Goal: Transaction & Acquisition: Download file/media

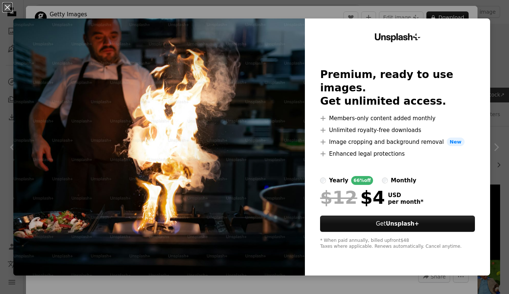
scroll to position [213, 0]
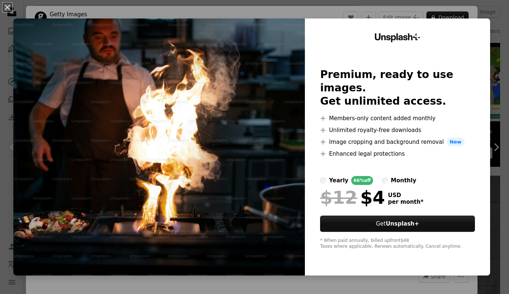
click at [486, 150] on div "Unsplash+ Premium, ready to use images. Get unlimited access. A plus sign Membe…" at bounding box center [397, 147] width 185 height 257
click at [502, 137] on div "An X shape Unsplash+ Premium, ready to use images. Get unlimited access. A plus…" at bounding box center [254, 147] width 509 height 294
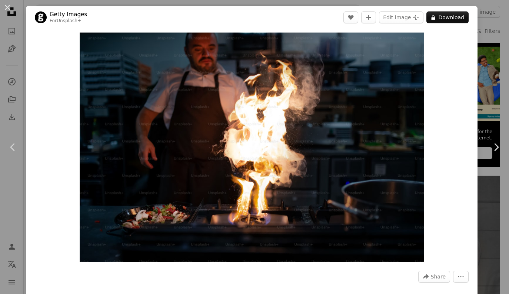
click at [7, 92] on div "An X shape Chevron left Chevron right Getty Images For Unsplash+ A heart A plus…" at bounding box center [254, 147] width 509 height 294
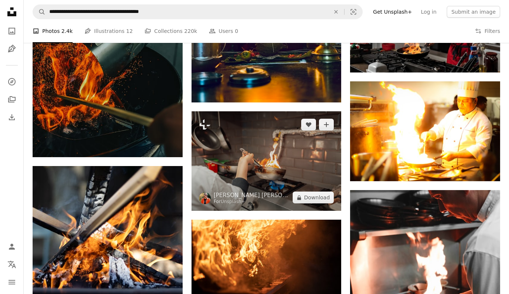
scroll to position [1131, 0]
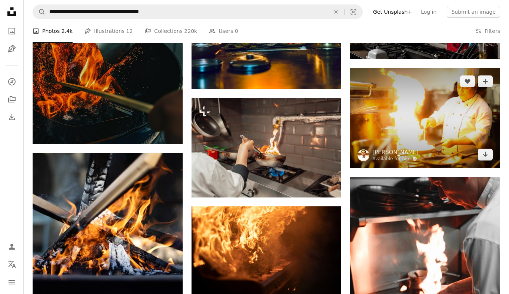
click at [424, 133] on img at bounding box center [425, 118] width 150 height 100
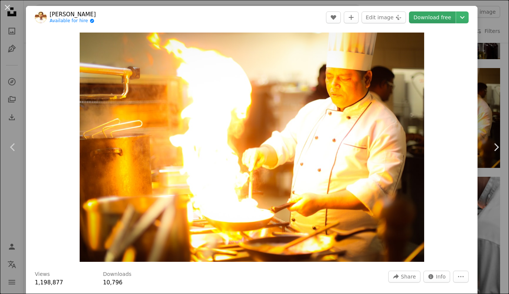
click at [438, 18] on link "Download free" at bounding box center [432, 17] width 47 height 12
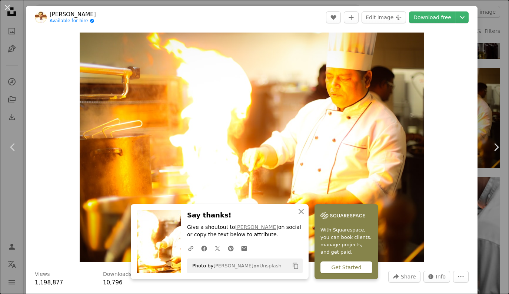
click at [3, 66] on div "An X shape Chevron left Chevron right An X shape Close Say thanks! Give a shout…" at bounding box center [254, 147] width 509 height 294
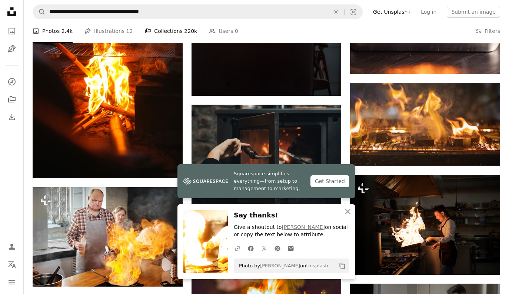
scroll to position [756, 0]
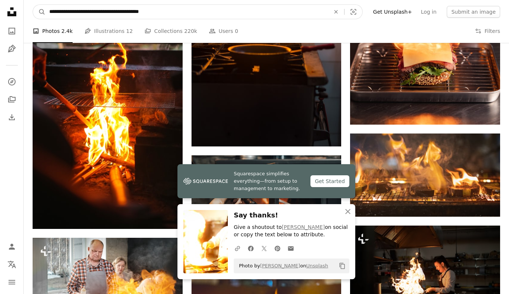
click at [143, 12] on input "**********" at bounding box center [187, 12] width 282 height 14
type input "**********"
click at [39, 12] on button "A magnifying glass" at bounding box center [39, 12] width 13 height 14
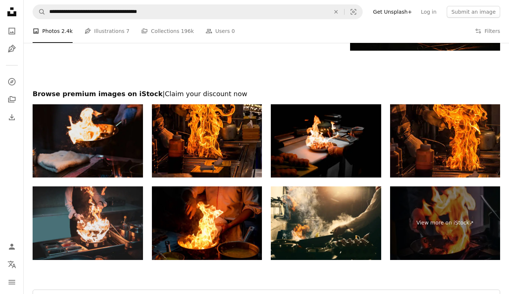
scroll to position [1294, 0]
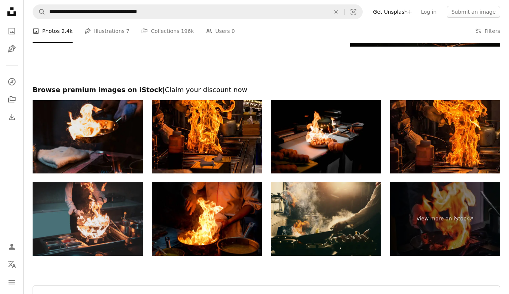
click at [331, 227] on img at bounding box center [326, 218] width 110 height 73
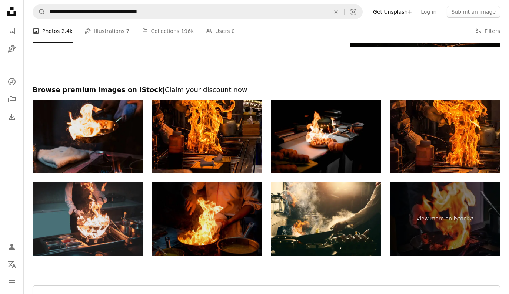
click at [208, 220] on img at bounding box center [207, 218] width 110 height 73
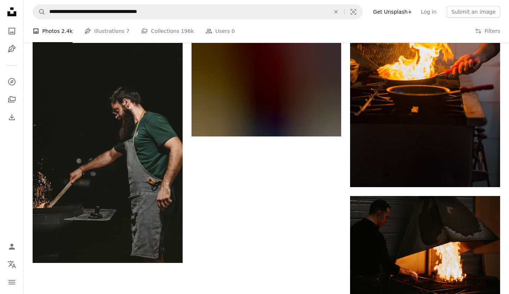
scroll to position [1044, 0]
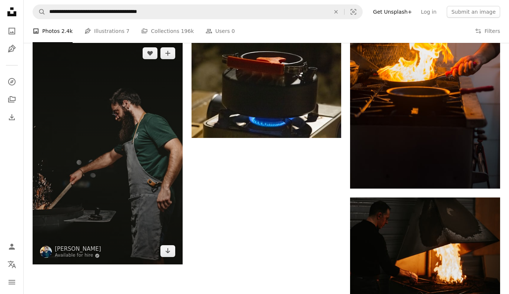
click at [85, 177] on img at bounding box center [108, 152] width 150 height 225
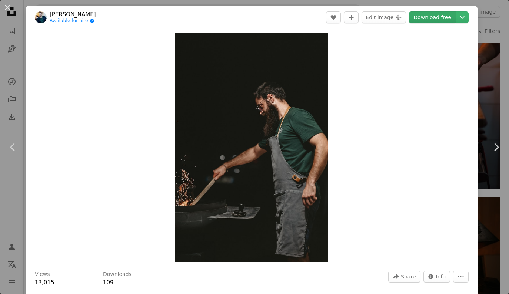
click at [441, 19] on link "Download free" at bounding box center [432, 17] width 47 height 12
